Goal: Task Accomplishment & Management: Manage account settings

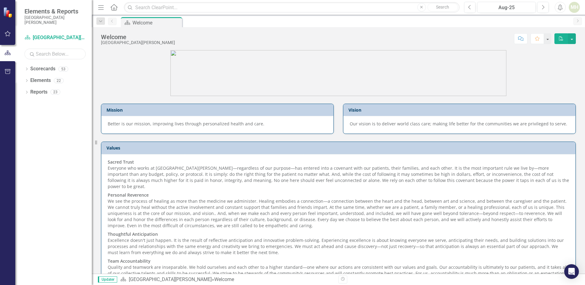
click at [44, 54] on input "text" at bounding box center [54, 54] width 61 height 11
type input "lab"
click at [27, 70] on icon "Dropdown" at bounding box center [26, 69] width 4 height 3
click at [42, 80] on link "Laboratory" at bounding box center [63, 80] width 58 height 7
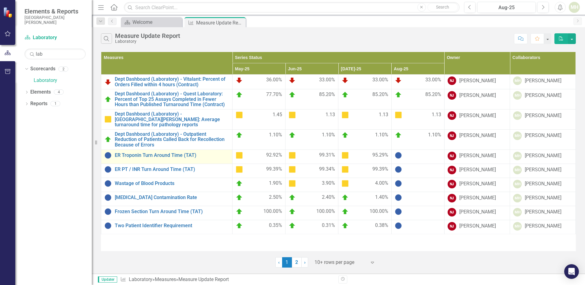
click at [130, 153] on div "ER Troponin Turn Around Time (TAT)" at bounding box center [166, 155] width 125 height 7
click at [418, 155] on td at bounding box center [417, 157] width 53 height 14
click at [401, 152] on img at bounding box center [398, 155] width 7 height 7
click at [202, 24] on div "Measure Update Report" at bounding box center [212, 23] width 33 height 8
click at [180, 153] on link "ER Troponin Turn Around Time (TAT)" at bounding box center [172, 156] width 114 height 6
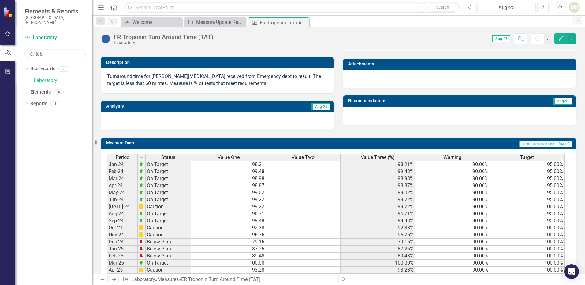
scroll to position [225, 0]
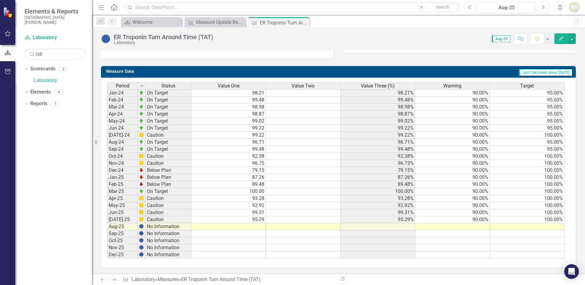
click at [231, 226] on td at bounding box center [228, 226] width 75 height 7
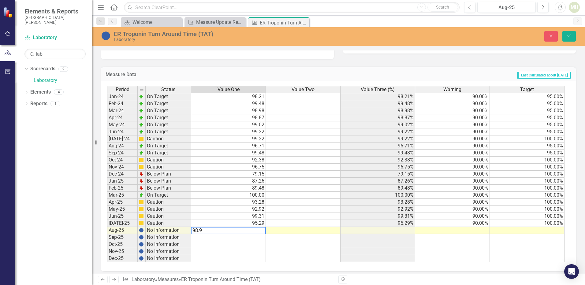
type textarea "98.92"
click at [446, 230] on td at bounding box center [452, 230] width 75 height 7
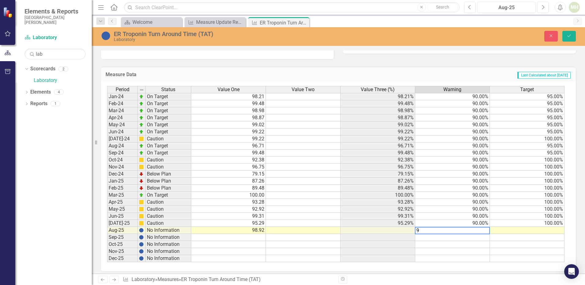
type textarea "90"
click at [528, 230] on td at bounding box center [527, 230] width 75 height 7
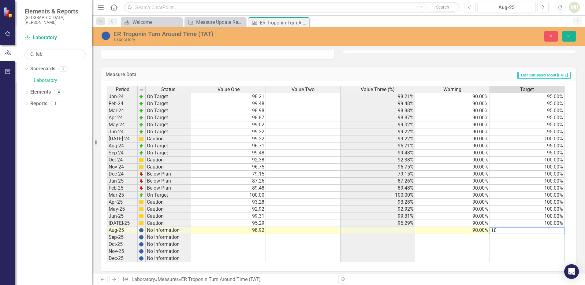
type textarea "100"
click at [570, 36] on icon "submit" at bounding box center [569, 36] width 4 height 2
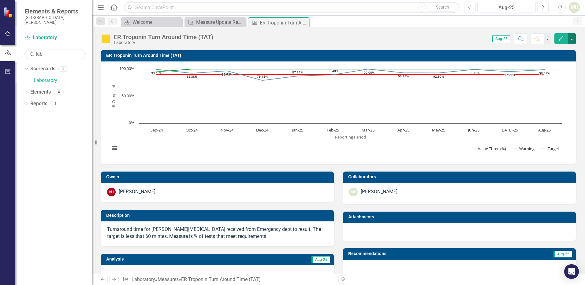
click at [572, 41] on button "button" at bounding box center [572, 38] width 8 height 11
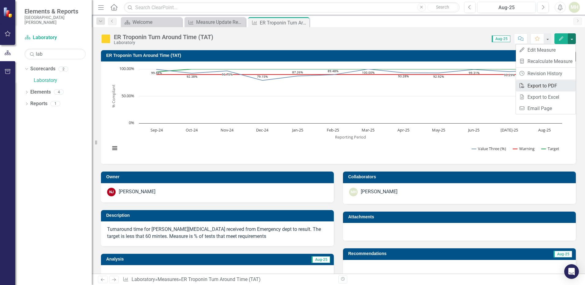
click at [543, 88] on link "PDF Export to PDF" at bounding box center [546, 85] width 60 height 11
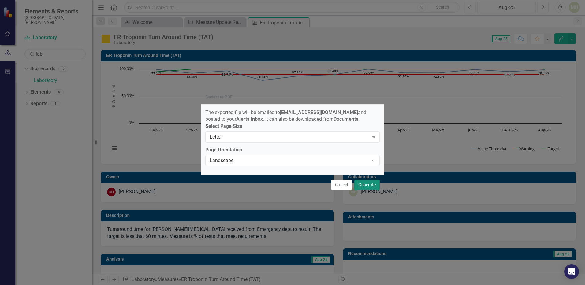
click at [367, 189] on button "Generate" at bounding box center [366, 185] width 25 height 11
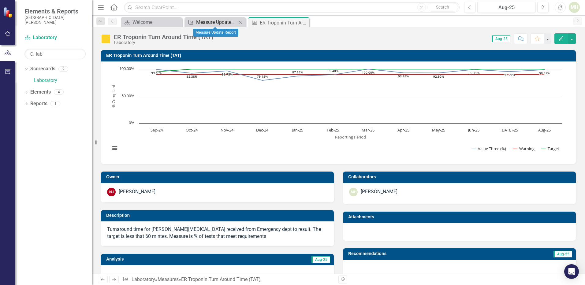
click at [205, 22] on div "Measure Update Report" at bounding box center [216, 22] width 40 height 8
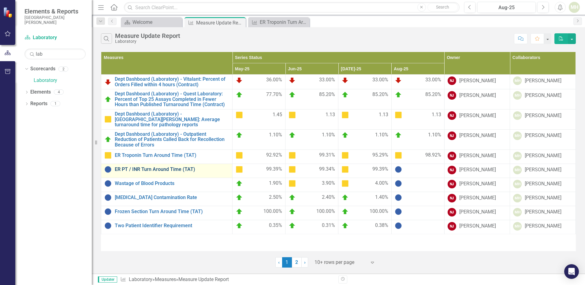
click at [159, 167] on link "ER PT / INR Turn Around Time (TAT)" at bounding box center [172, 170] width 114 height 6
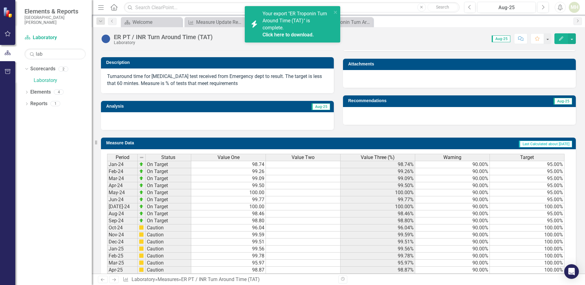
scroll to position [225, 0]
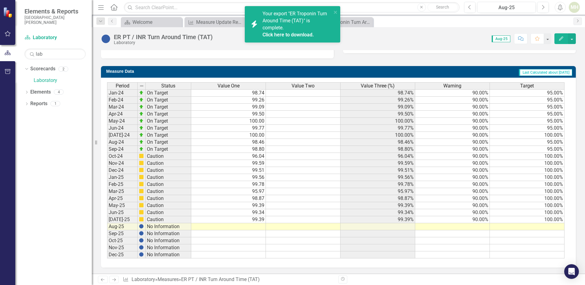
click at [245, 226] on td at bounding box center [228, 226] width 75 height 7
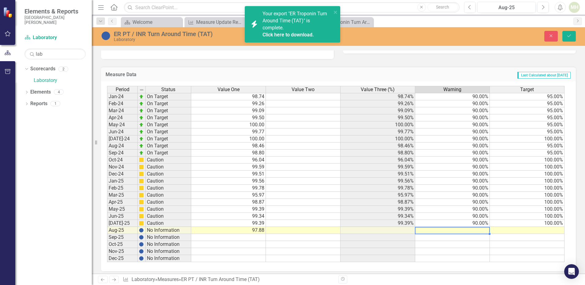
click at [457, 230] on td at bounding box center [452, 230] width 75 height 7
type textarea "90"
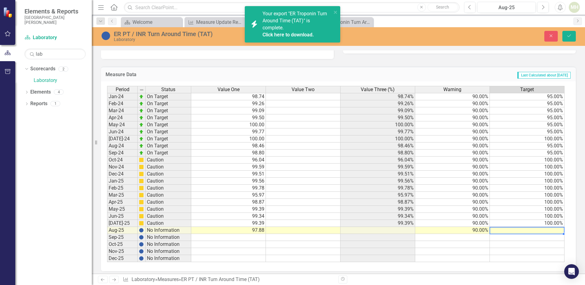
click at [523, 229] on td at bounding box center [527, 230] width 75 height 7
type textarea "100"
click at [572, 36] on button "Save" at bounding box center [568, 36] width 13 height 11
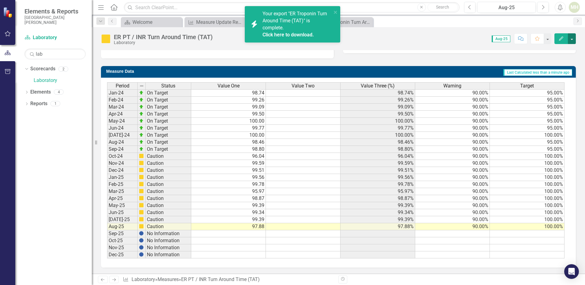
click at [572, 39] on button "button" at bounding box center [572, 38] width 8 height 11
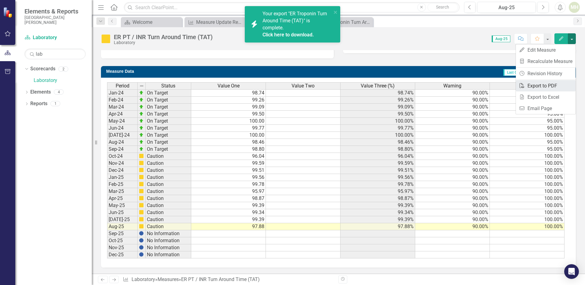
click at [547, 86] on link "PDF Export to PDF" at bounding box center [546, 85] width 60 height 11
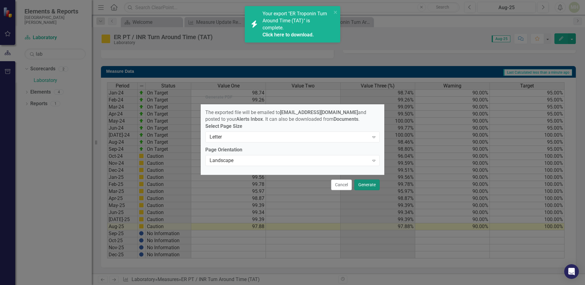
click at [368, 187] on button "Generate" at bounding box center [366, 185] width 25 height 11
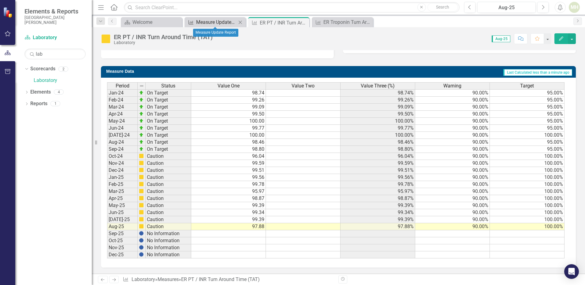
click at [196, 22] on div "Measure Update Report" at bounding box center [216, 22] width 40 height 8
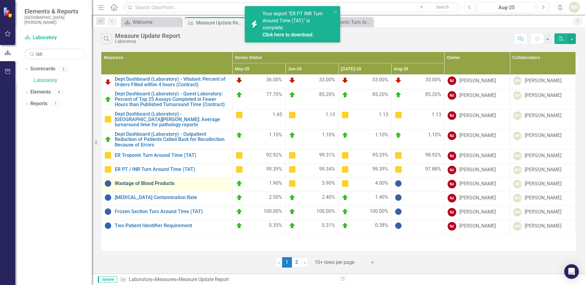
click at [150, 181] on link "Wastage of Blood Products" at bounding box center [172, 184] width 114 height 6
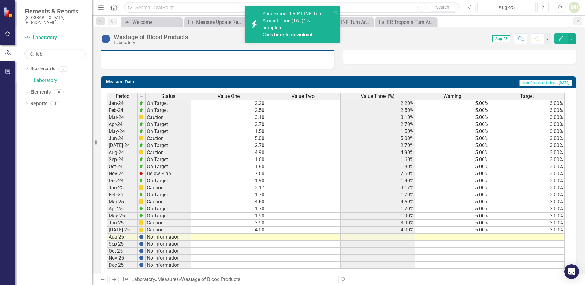
scroll to position [225, 0]
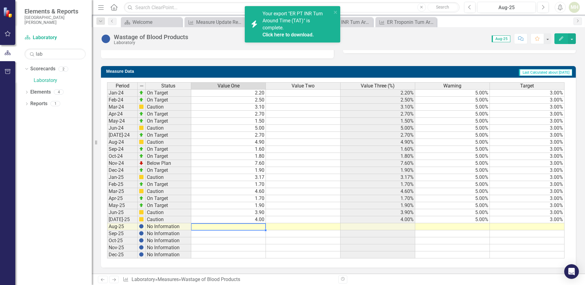
click at [258, 227] on td at bounding box center [228, 226] width 75 height 7
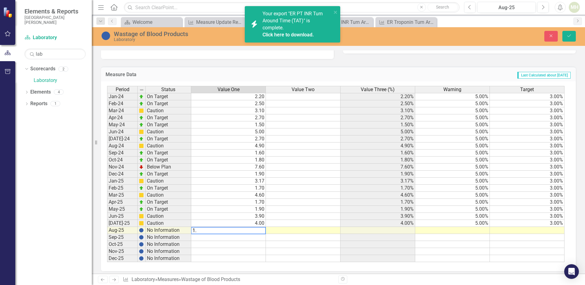
type textarea "1.6"
click at [450, 230] on td at bounding box center [452, 230] width 75 height 7
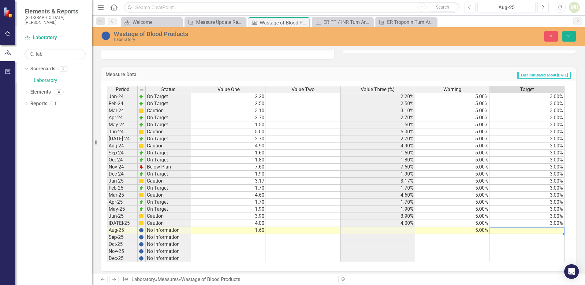
click at [536, 230] on td at bounding box center [527, 230] width 75 height 7
type textarea "3"
click at [572, 37] on button "Save" at bounding box center [568, 36] width 13 height 11
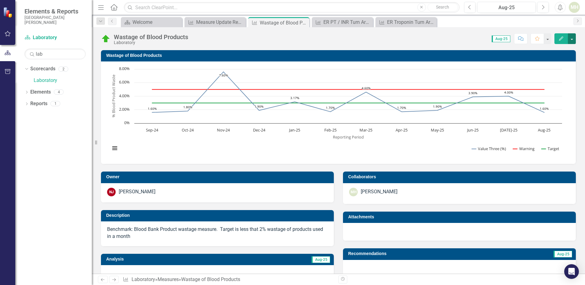
click at [572, 39] on button "button" at bounding box center [572, 38] width 8 height 11
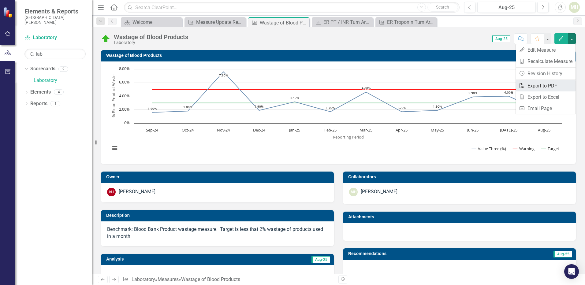
click at [541, 85] on link "PDF Export to PDF" at bounding box center [546, 85] width 60 height 11
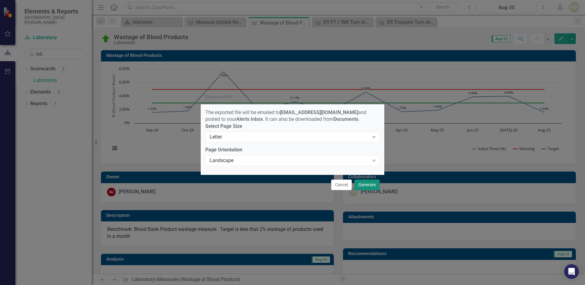
click at [366, 186] on button "Generate" at bounding box center [366, 185] width 25 height 11
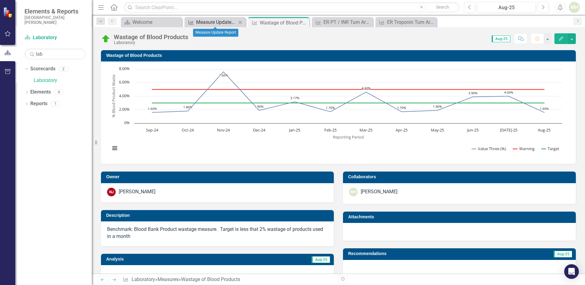
click at [207, 22] on div "Measure Update Report" at bounding box center [216, 22] width 40 height 8
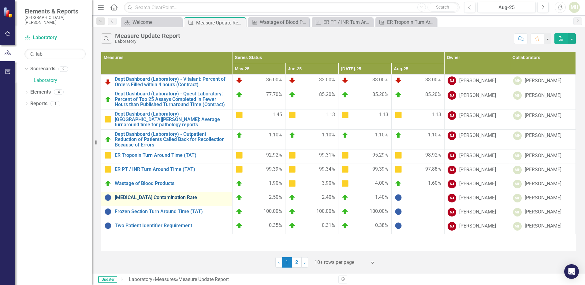
click at [171, 195] on link "[MEDICAL_DATA] Contamination Rate" at bounding box center [172, 198] width 114 height 6
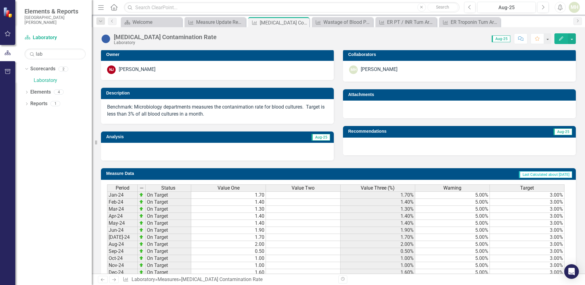
scroll to position [225, 0]
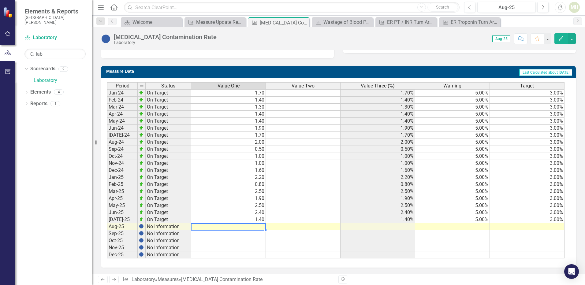
click at [258, 224] on td at bounding box center [228, 226] width 75 height 7
type textarea "7"
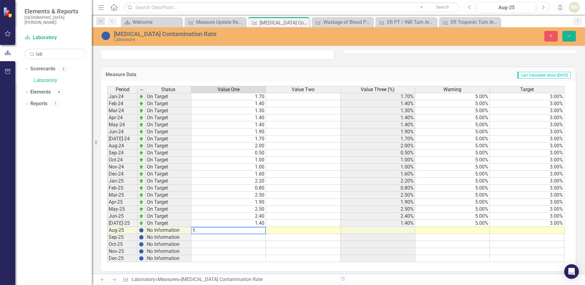
type textarea "1.8"
click at [452, 234] on td at bounding box center [452, 230] width 75 height 7
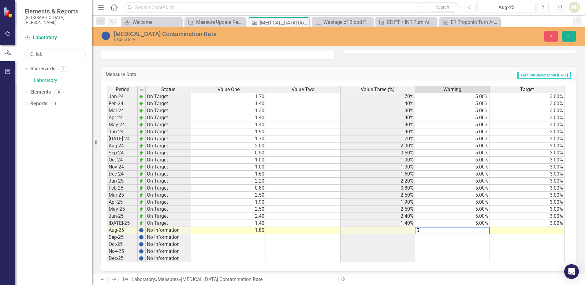
click at [528, 230] on td at bounding box center [527, 230] width 75 height 7
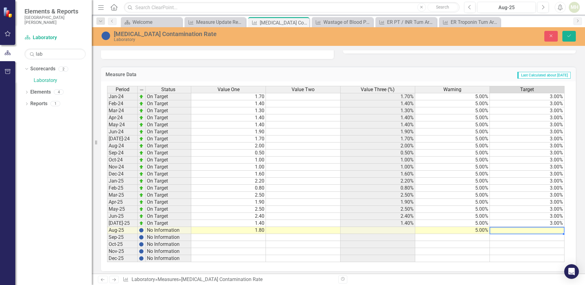
type textarea "3"
click at [571, 36] on icon "Save" at bounding box center [569, 36] width 6 height 4
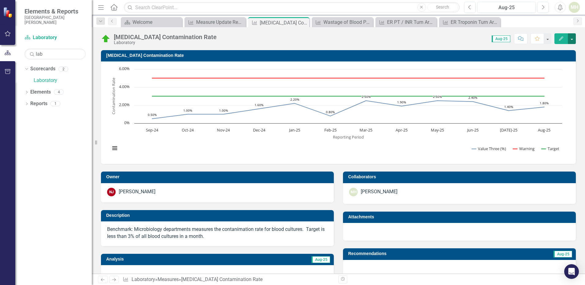
click at [573, 38] on button "button" at bounding box center [572, 38] width 8 height 11
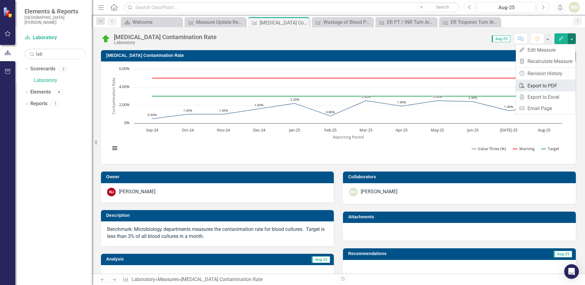
click at [538, 84] on link "PDF Export to PDF" at bounding box center [546, 85] width 60 height 11
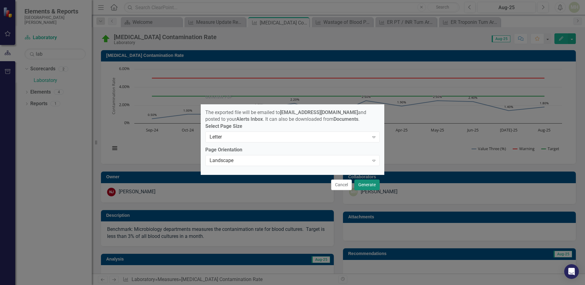
click at [363, 187] on button "Generate" at bounding box center [366, 185] width 25 height 11
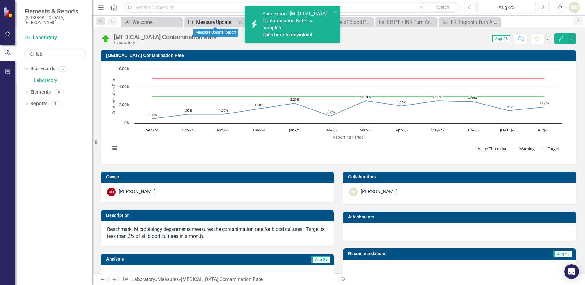
click at [210, 23] on div "Measure Update Report" at bounding box center [216, 22] width 40 height 8
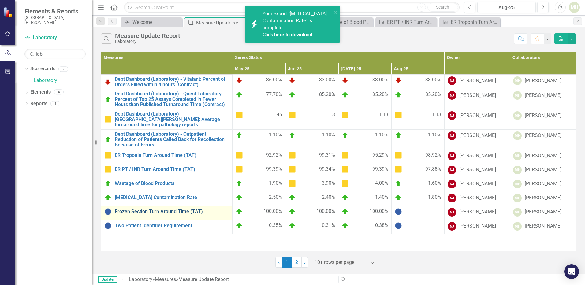
click at [157, 209] on link "Frozen Section Turn Around Time (TAT)" at bounding box center [172, 212] width 114 height 6
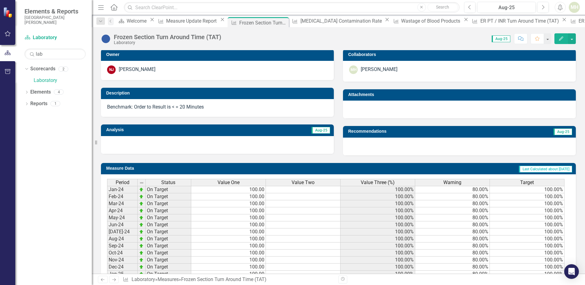
scroll to position [219, 0]
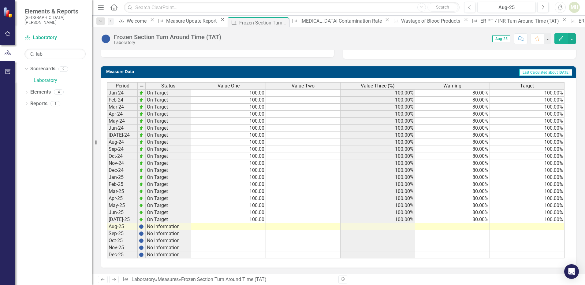
click at [252, 226] on td at bounding box center [228, 226] width 75 height 7
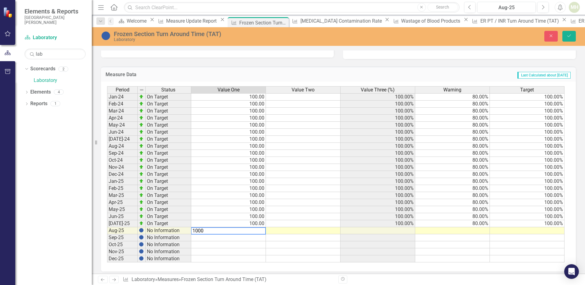
type textarea "100"
click at [466, 230] on td at bounding box center [452, 230] width 75 height 7
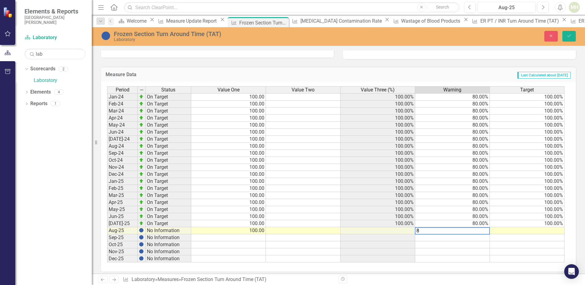
type textarea "80"
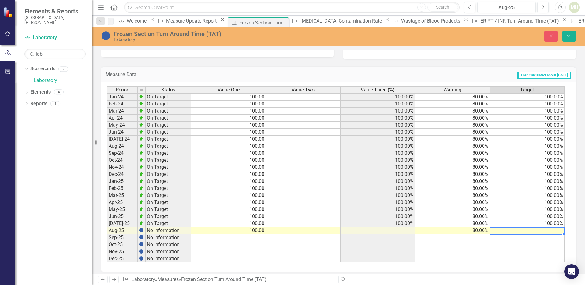
click at [529, 231] on td at bounding box center [527, 230] width 75 height 7
type textarea "100"
click at [569, 36] on icon "Save" at bounding box center [569, 36] width 6 height 4
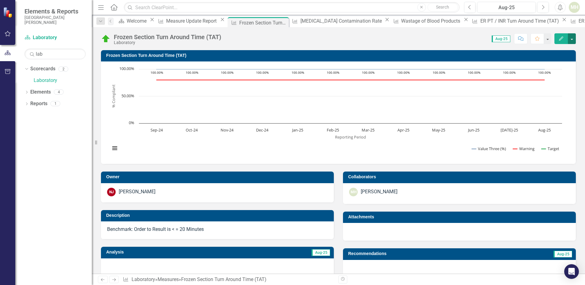
click at [571, 39] on button "button" at bounding box center [572, 38] width 8 height 11
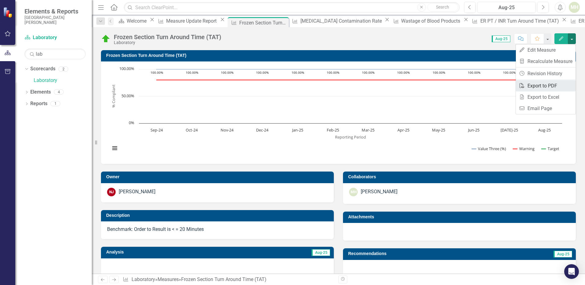
click at [547, 83] on link "PDF Export to PDF" at bounding box center [546, 85] width 60 height 11
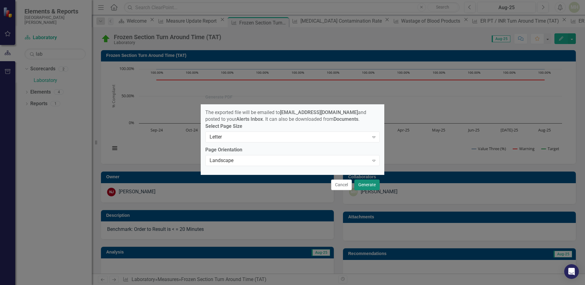
click at [372, 187] on button "Generate" at bounding box center [366, 185] width 25 height 11
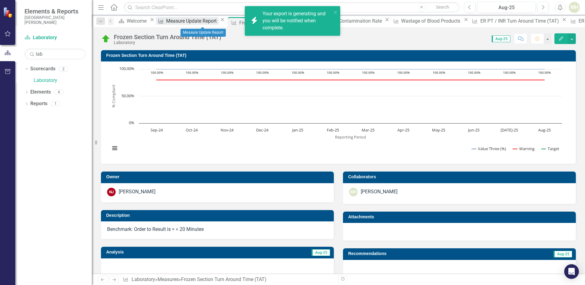
click at [200, 23] on div "Measure Update Report" at bounding box center [192, 21] width 52 height 8
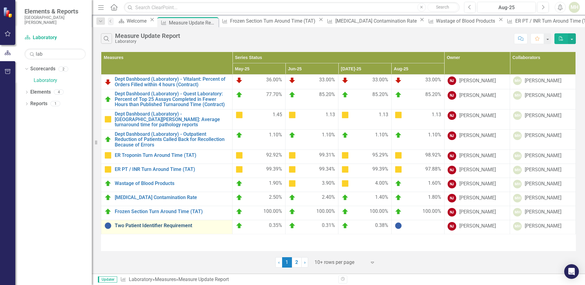
click at [161, 223] on link "Two Patient Identifier Requirement" at bounding box center [172, 226] width 114 height 6
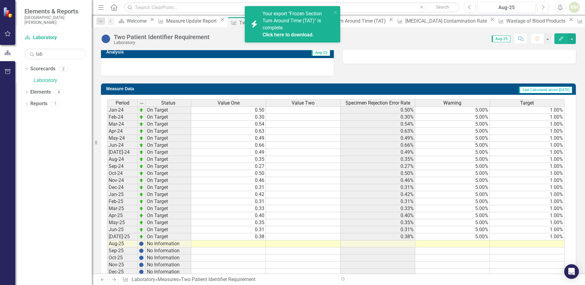
scroll to position [231, 0]
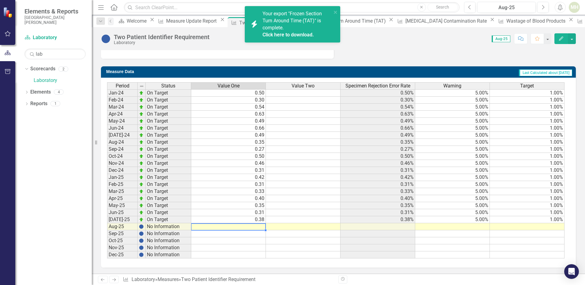
click at [261, 229] on td at bounding box center [228, 226] width 75 height 7
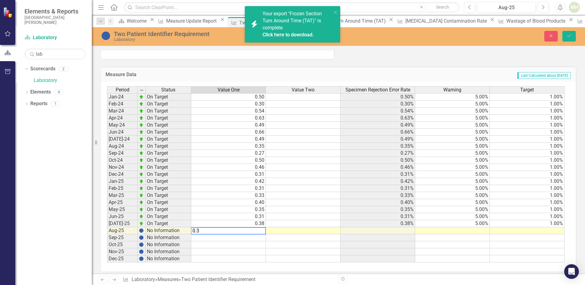
type textarea "0.34"
click at [457, 230] on td at bounding box center [452, 230] width 75 height 7
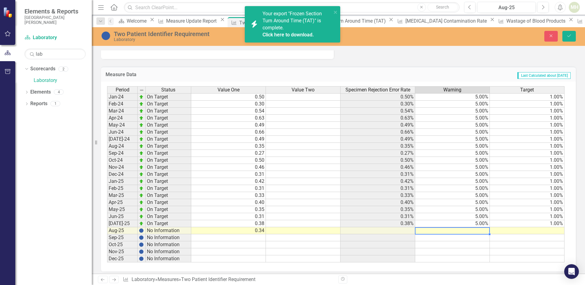
type textarea "5"
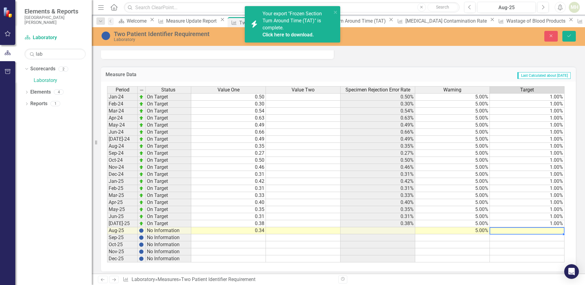
click at [511, 229] on td at bounding box center [527, 230] width 75 height 7
type textarea "1"
click at [572, 36] on button "Save" at bounding box center [568, 36] width 13 height 11
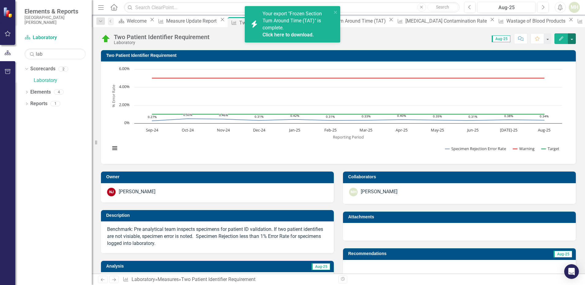
click at [573, 39] on button "button" at bounding box center [572, 38] width 8 height 11
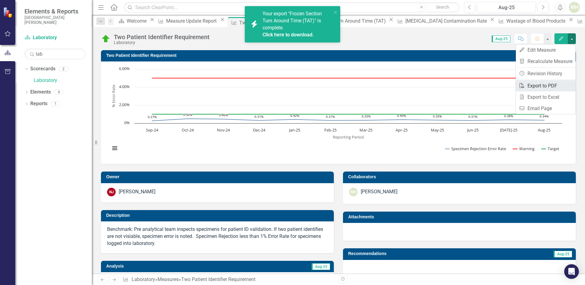
click at [539, 84] on link "PDF Export to PDF" at bounding box center [546, 85] width 60 height 11
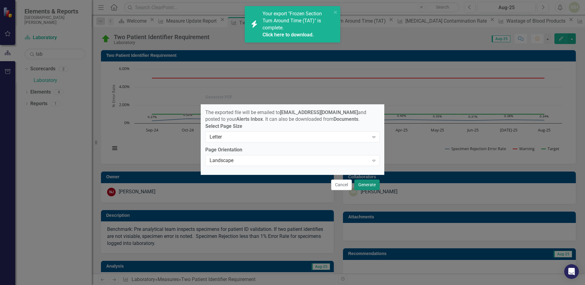
click at [362, 189] on button "Generate" at bounding box center [366, 185] width 25 height 11
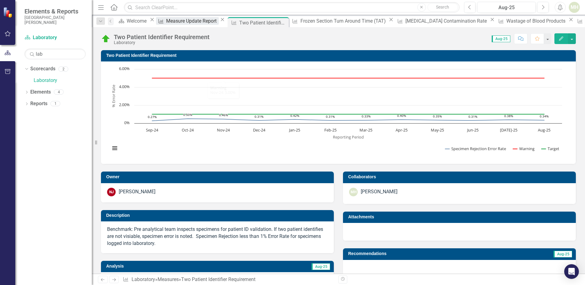
click at [187, 21] on div "Measure Update Report" at bounding box center [192, 21] width 52 height 8
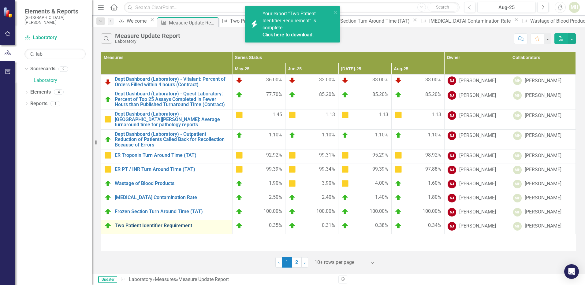
click at [157, 223] on link "Two Patient Identifier Requirement" at bounding box center [172, 226] width 114 height 6
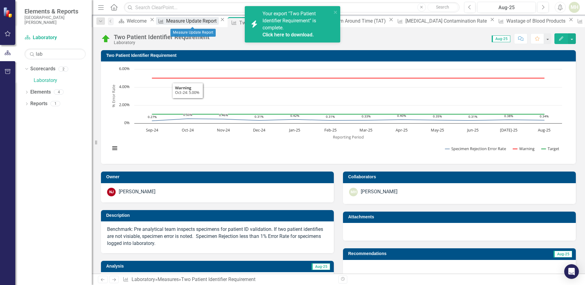
click at [184, 20] on div "Measure Update Report" at bounding box center [192, 21] width 52 height 8
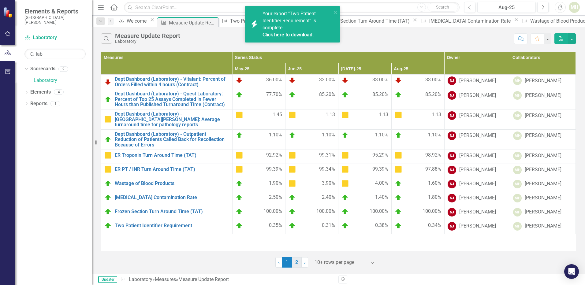
click at [297, 264] on link "2" at bounding box center [297, 262] width 10 height 10
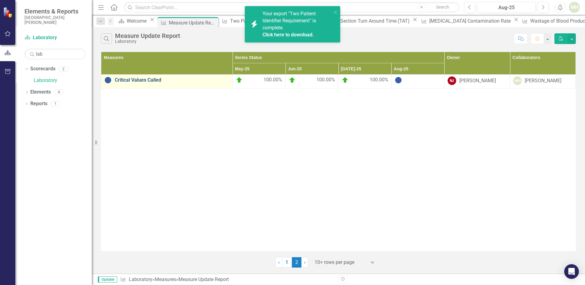
click at [143, 81] on link "Critical Values Called" at bounding box center [172, 80] width 114 height 6
